Goal: Find contact information: Find contact information

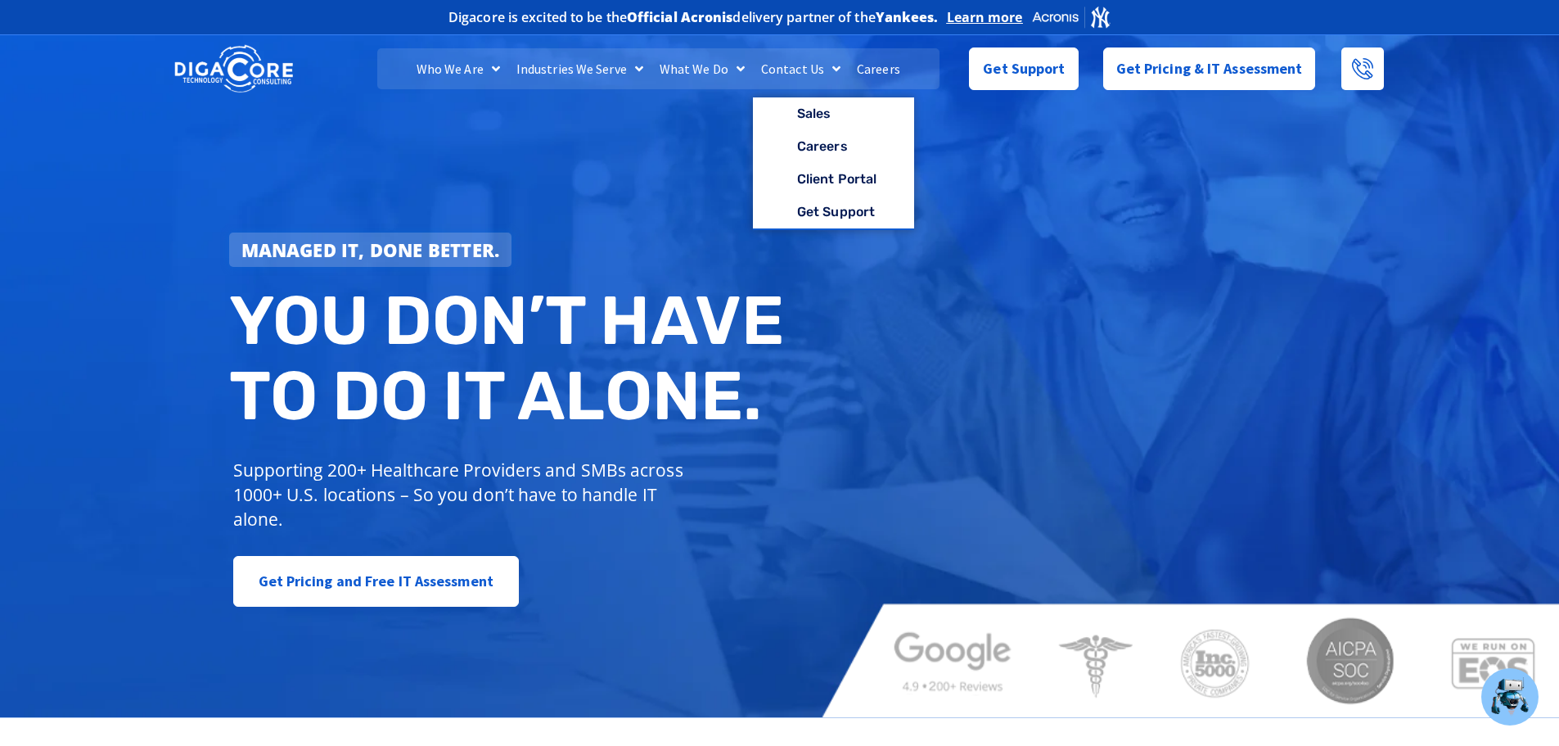
click at [780, 68] on link "Contact Us" at bounding box center [801, 68] width 96 height 41
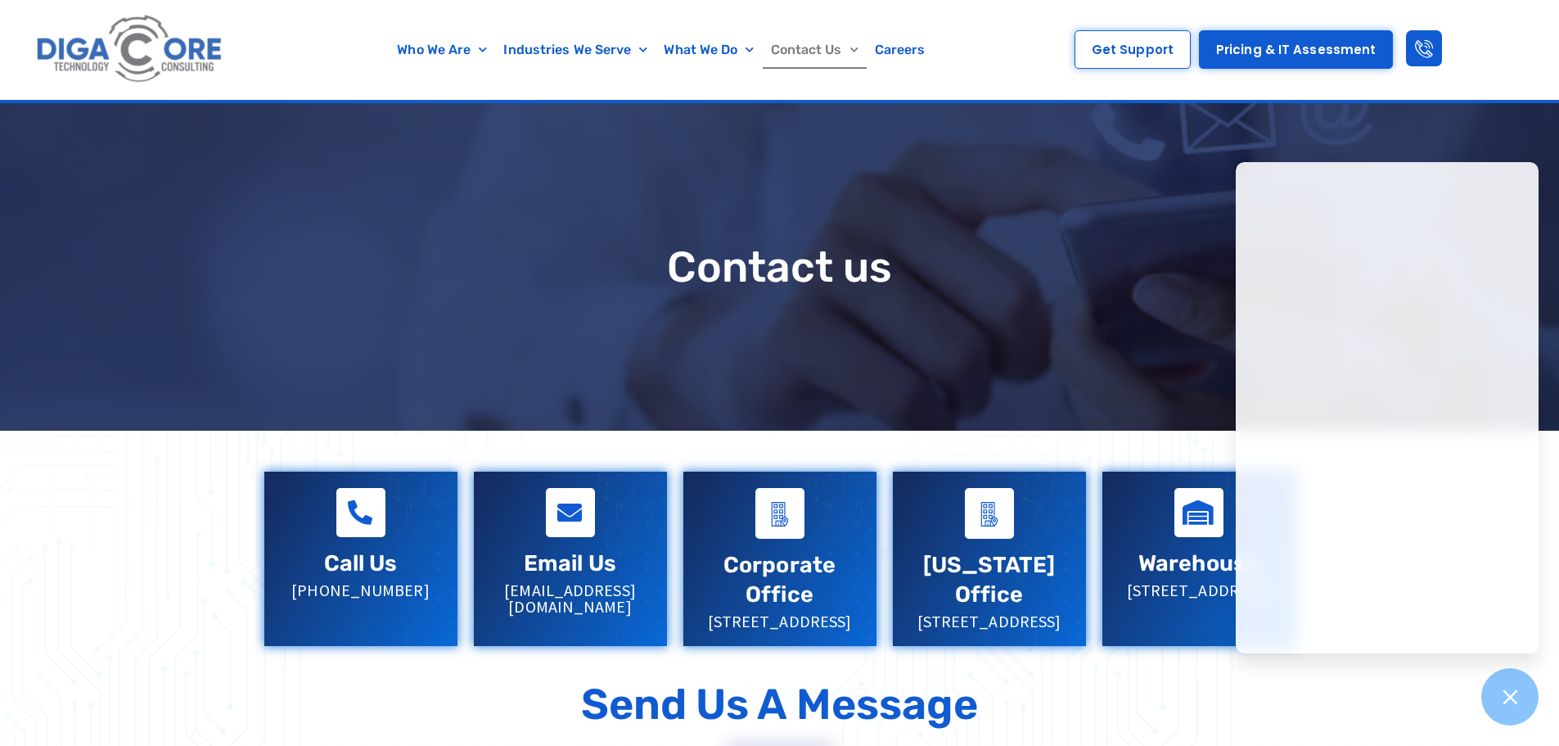
scroll to position [82, 0]
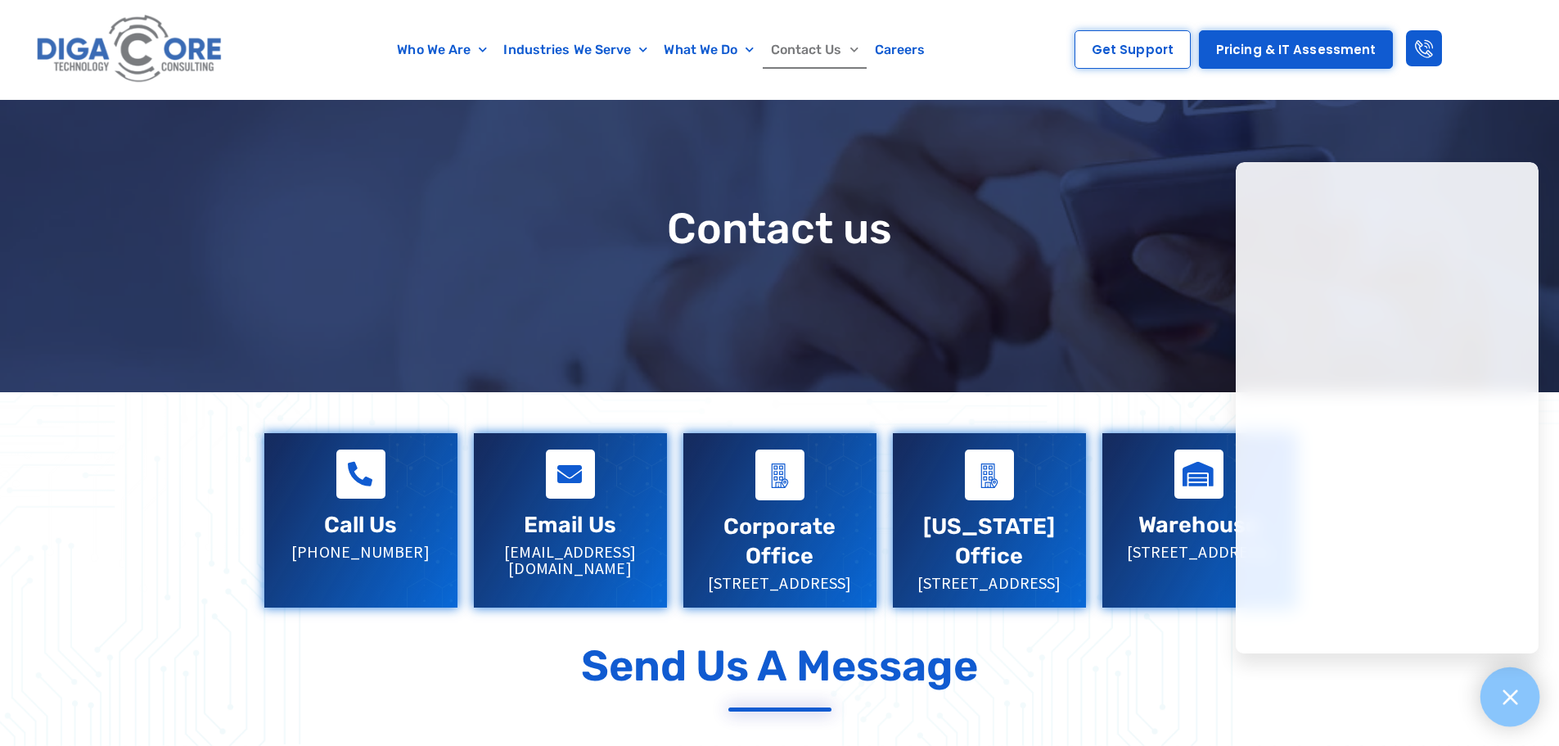
click at [1514, 697] on icon at bounding box center [1510, 696] width 21 height 21
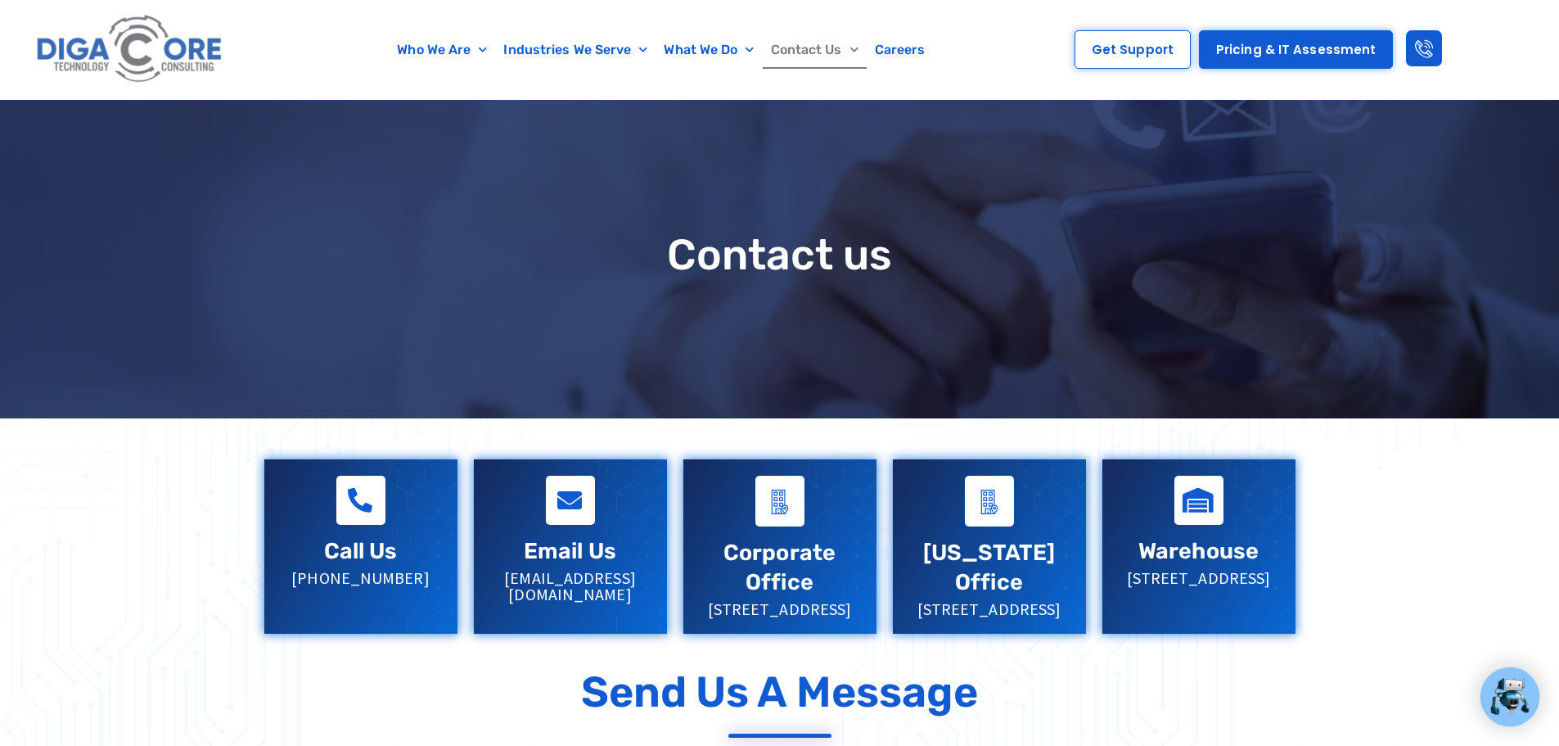
scroll to position [0, 0]
